Goal: Task Accomplishment & Management: Manage account settings

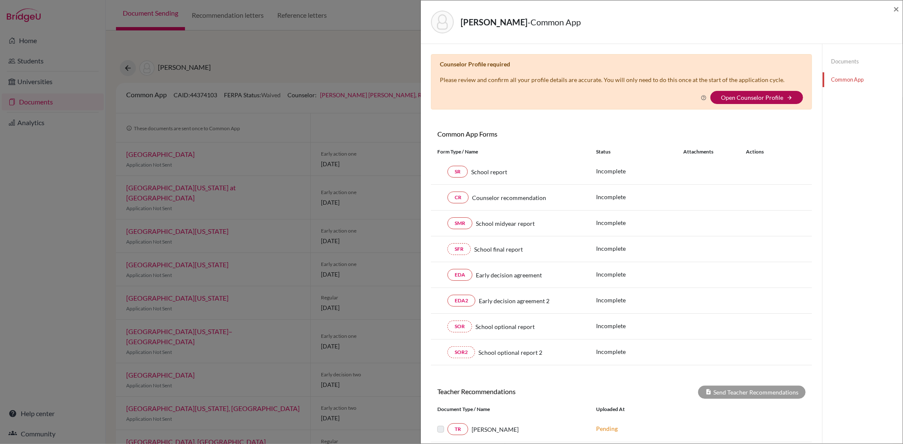
click at [763, 98] on link "Open Counselor Profile" at bounding box center [752, 97] width 62 height 7
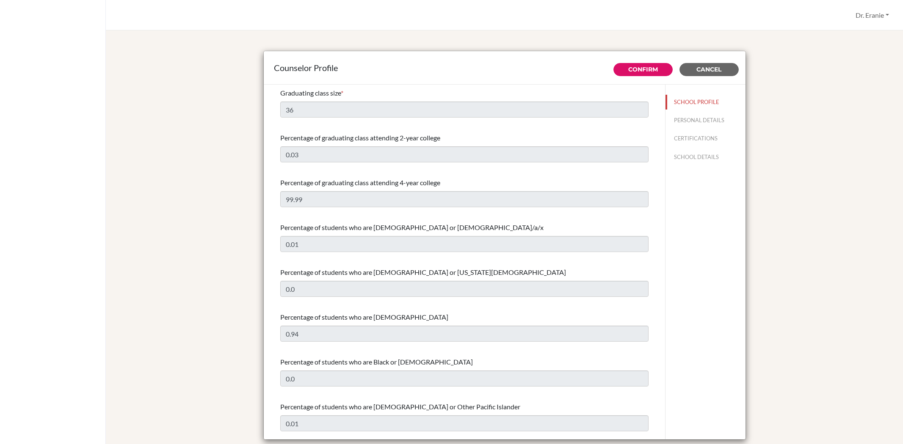
select select "0"
select select "309305"
click at [692, 122] on button "PERSONAL DETAILS" at bounding box center [705, 120] width 80 height 15
type input "Dr. Eranie"
type input "[PERSON_NAME], RGC"
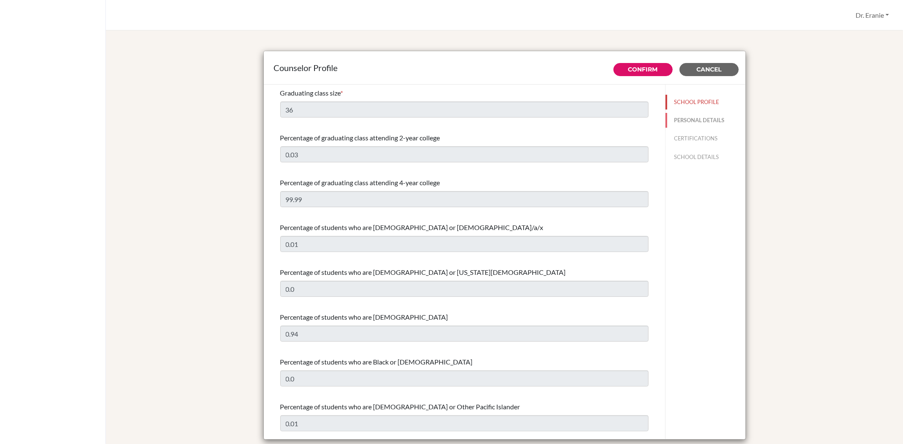
type input "HIGH SCHOOL COUNSELOR"
type input "886.225-338-451"
type input "[EMAIL_ADDRESS][DOMAIN_NAME]"
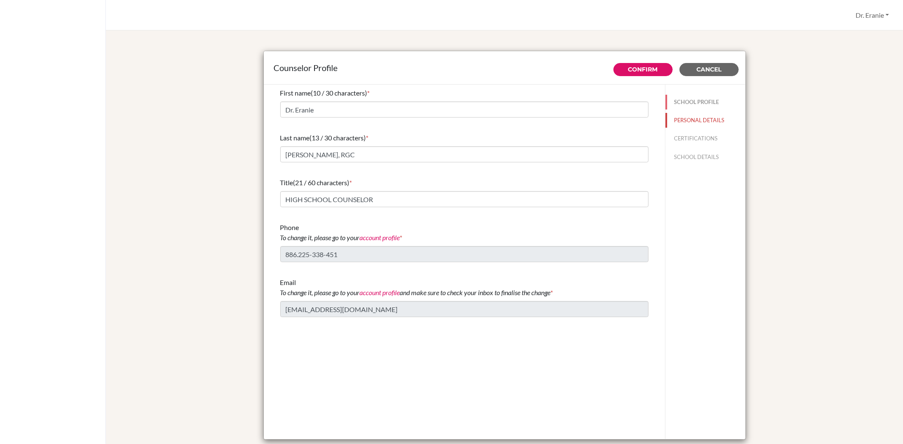
click at [687, 103] on button "SCHOOL PROFILE" at bounding box center [705, 102] width 80 height 15
type input "36"
type input "0.03"
type input "99.99"
type input "0.01"
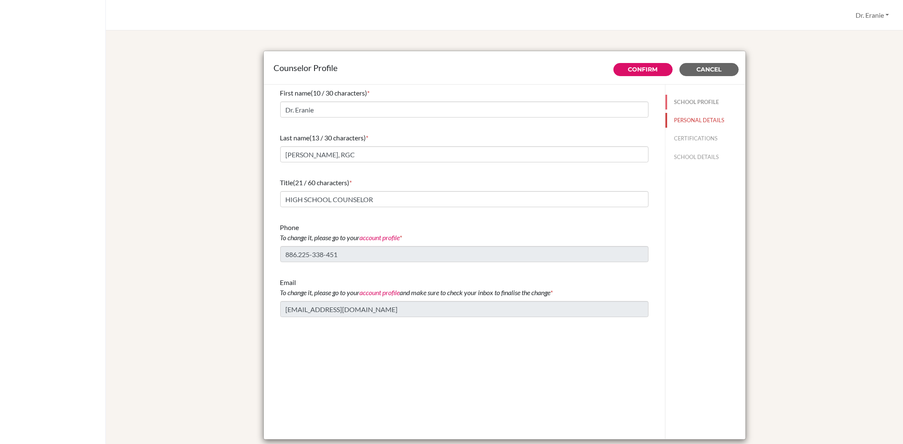
type input "0.0"
select select "0"
select select "309305"
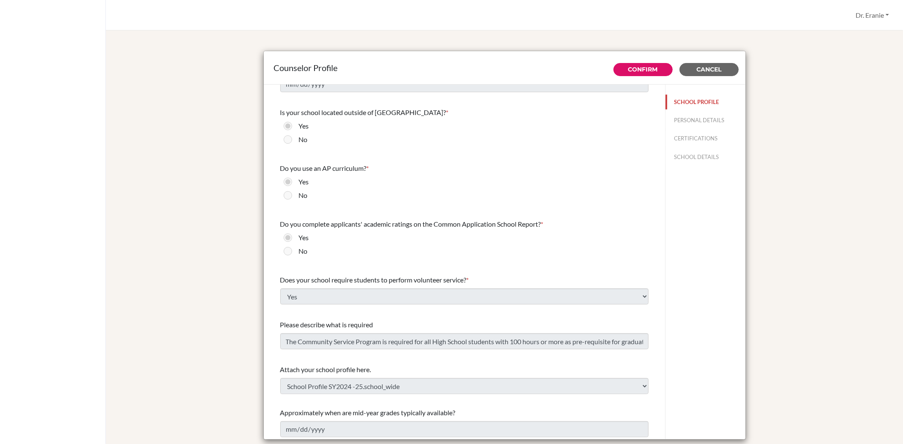
scroll to position [141, 0]
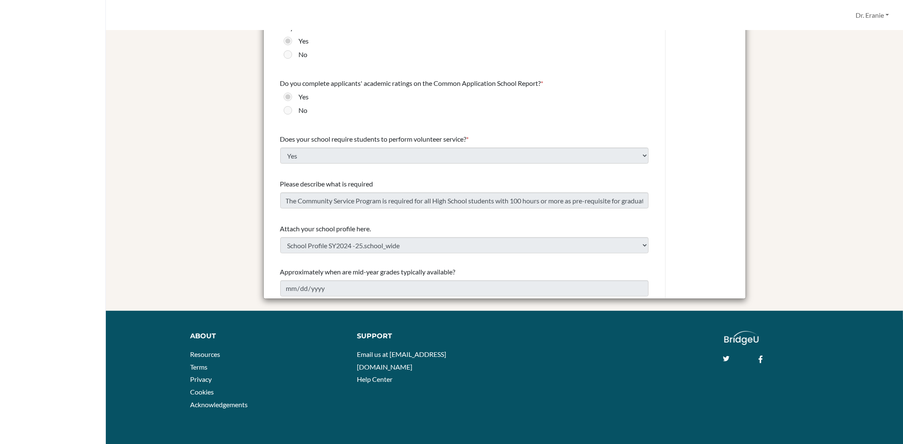
click at [786, 218] on div "Counselor Profile Confirm Cancel Graduating class size * 36 Percentage of gradu…" at bounding box center [504, 105] width 777 height 411
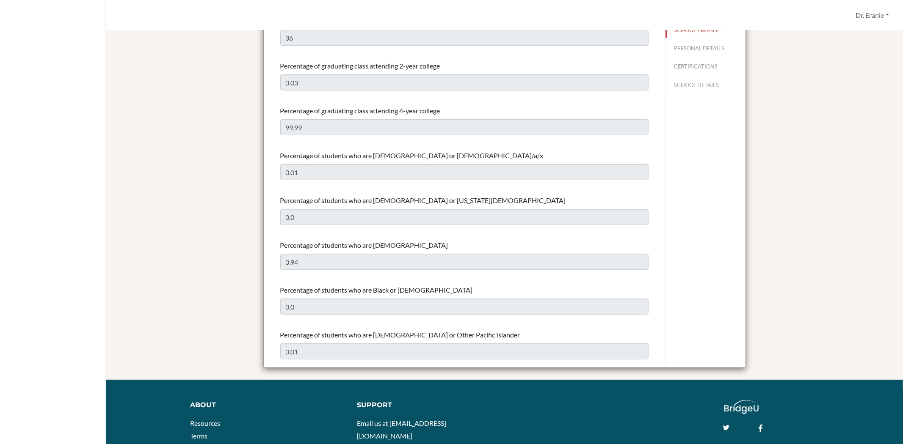
scroll to position [0, 0]
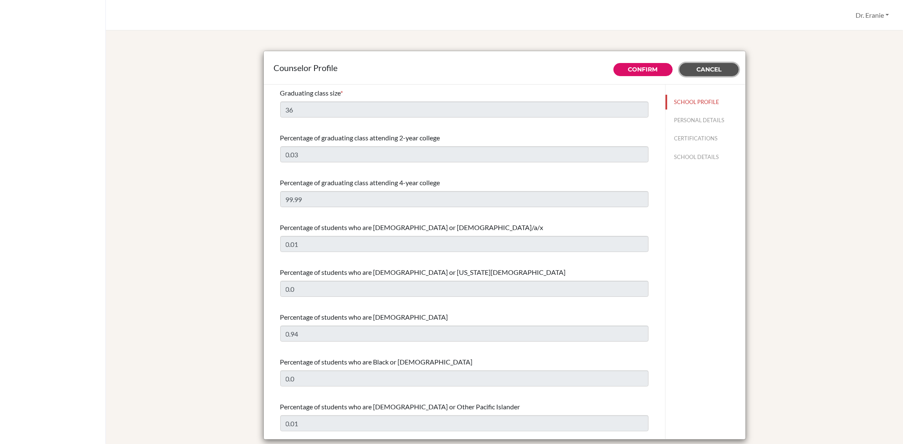
click at [705, 69] on span "Cancel" at bounding box center [708, 70] width 25 height 8
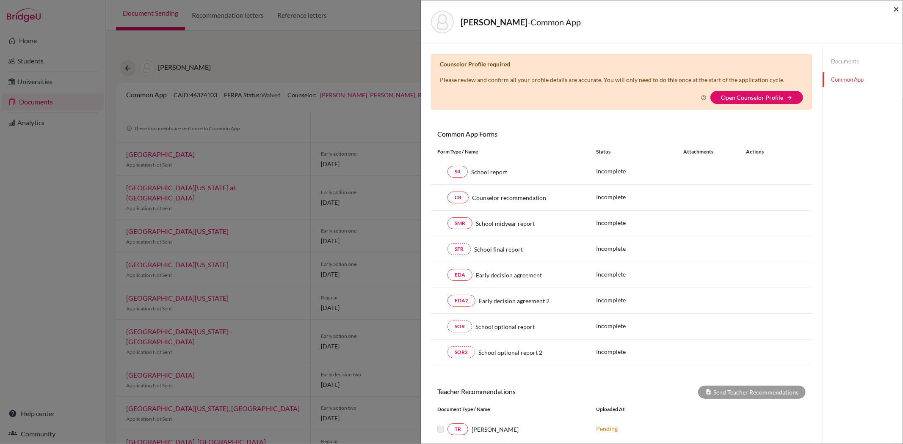
click at [896, 8] on span "×" at bounding box center [896, 9] width 6 height 12
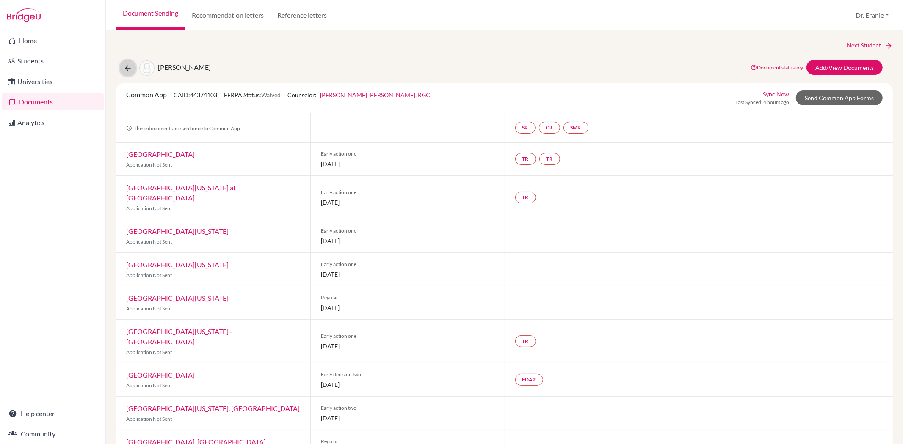
click at [125, 69] on icon at bounding box center [128, 68] width 8 height 8
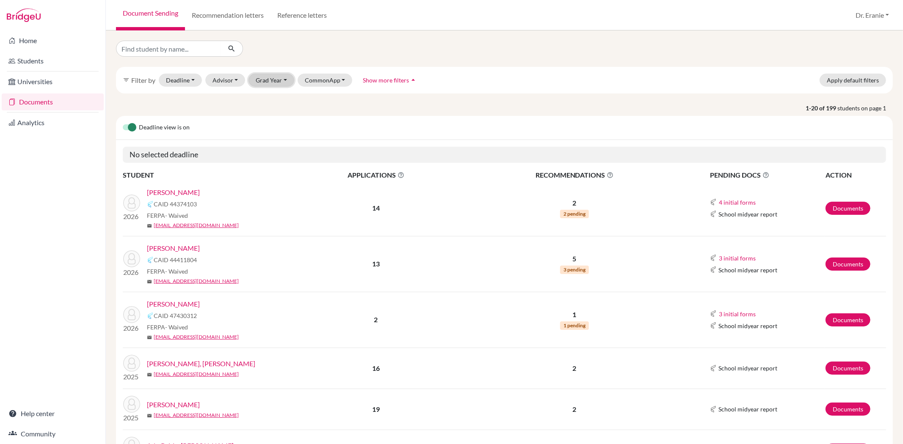
click at [280, 83] on button "Grad Year" at bounding box center [271, 80] width 46 height 13
click at [275, 113] on div "2026" at bounding box center [274, 112] width 30 height 10
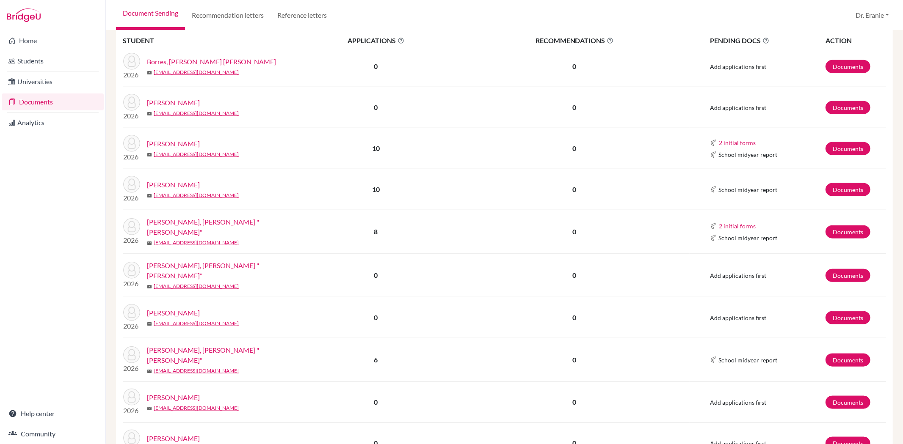
scroll to position [658, 0]
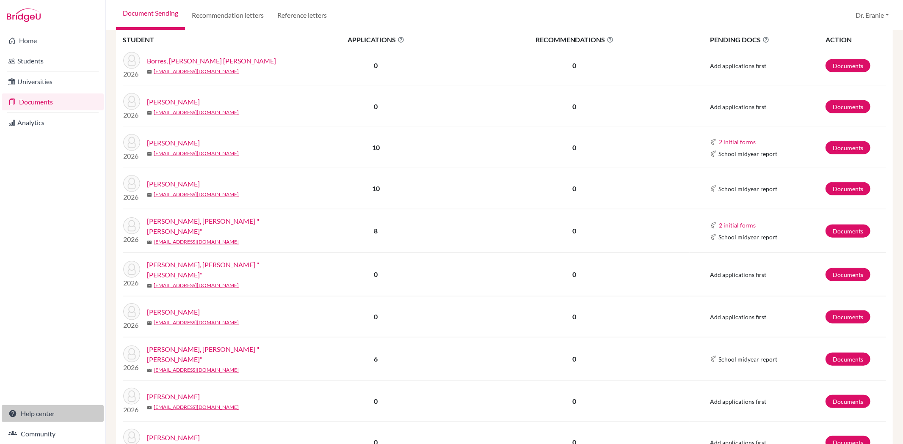
click at [32, 415] on link "Help center" at bounding box center [53, 413] width 102 height 17
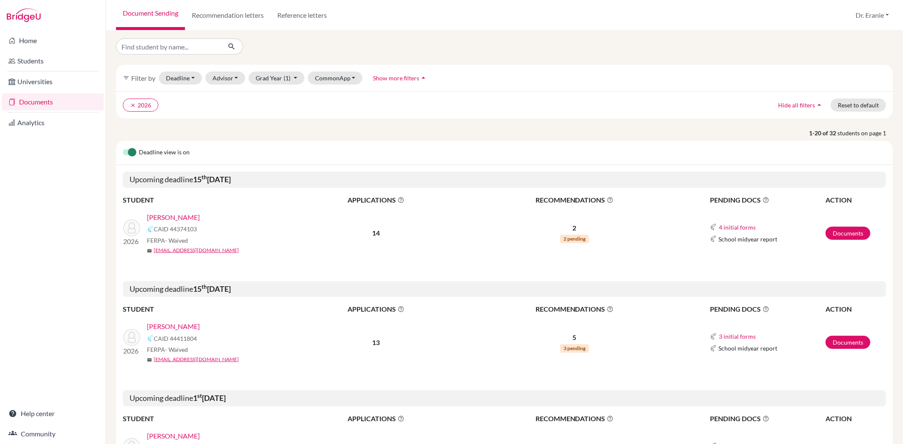
scroll to position [0, 0]
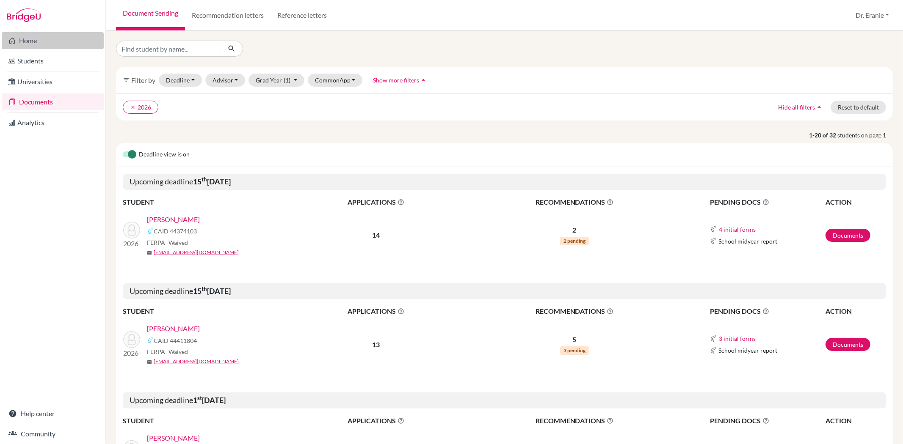
click at [39, 39] on link "Home" at bounding box center [53, 40] width 102 height 17
